Goal: Information Seeking & Learning: Learn about a topic

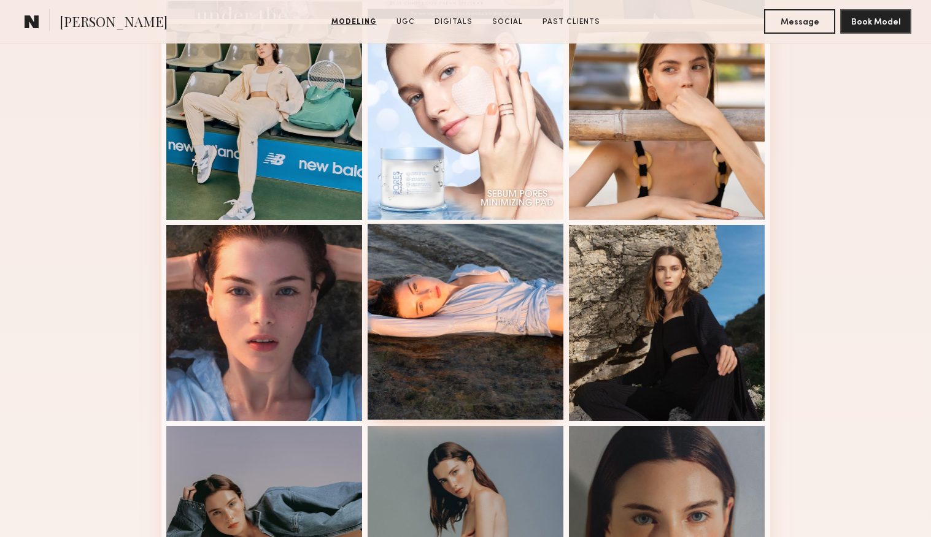
scroll to position [77, 0]
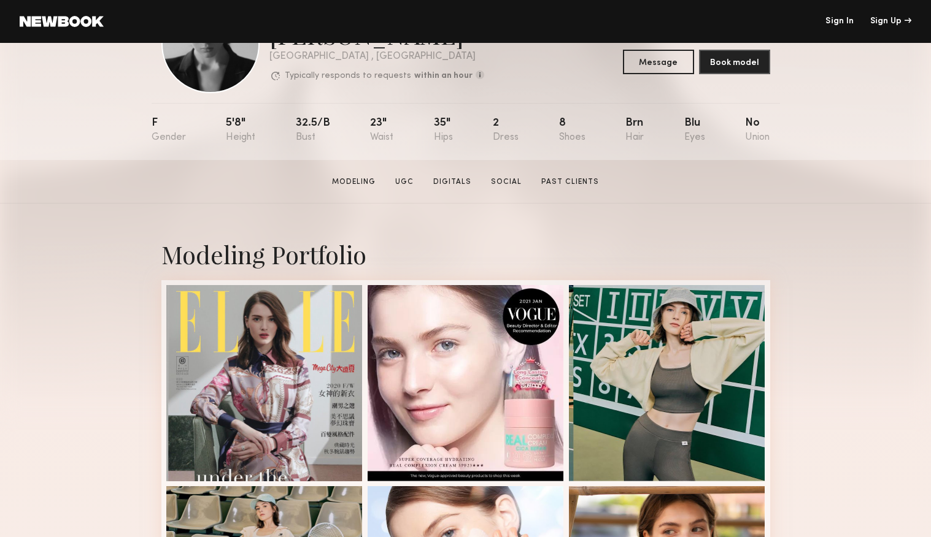
click at [87, 25] on link at bounding box center [62, 21] width 84 height 11
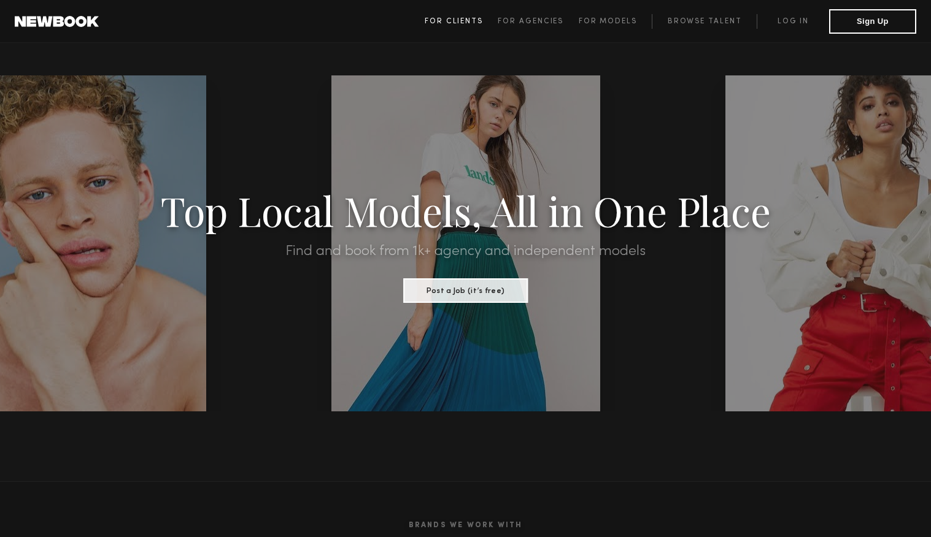
click at [470, 21] on span "For Clients" at bounding box center [454, 21] width 58 height 7
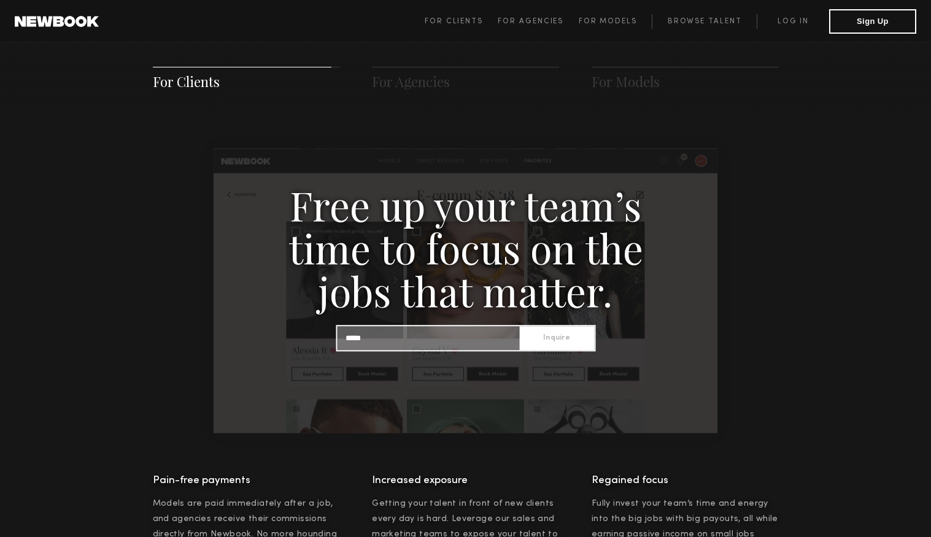
scroll to position [1228, 0]
